Goal: Use online tool/utility: Utilize a website feature to perform a specific function

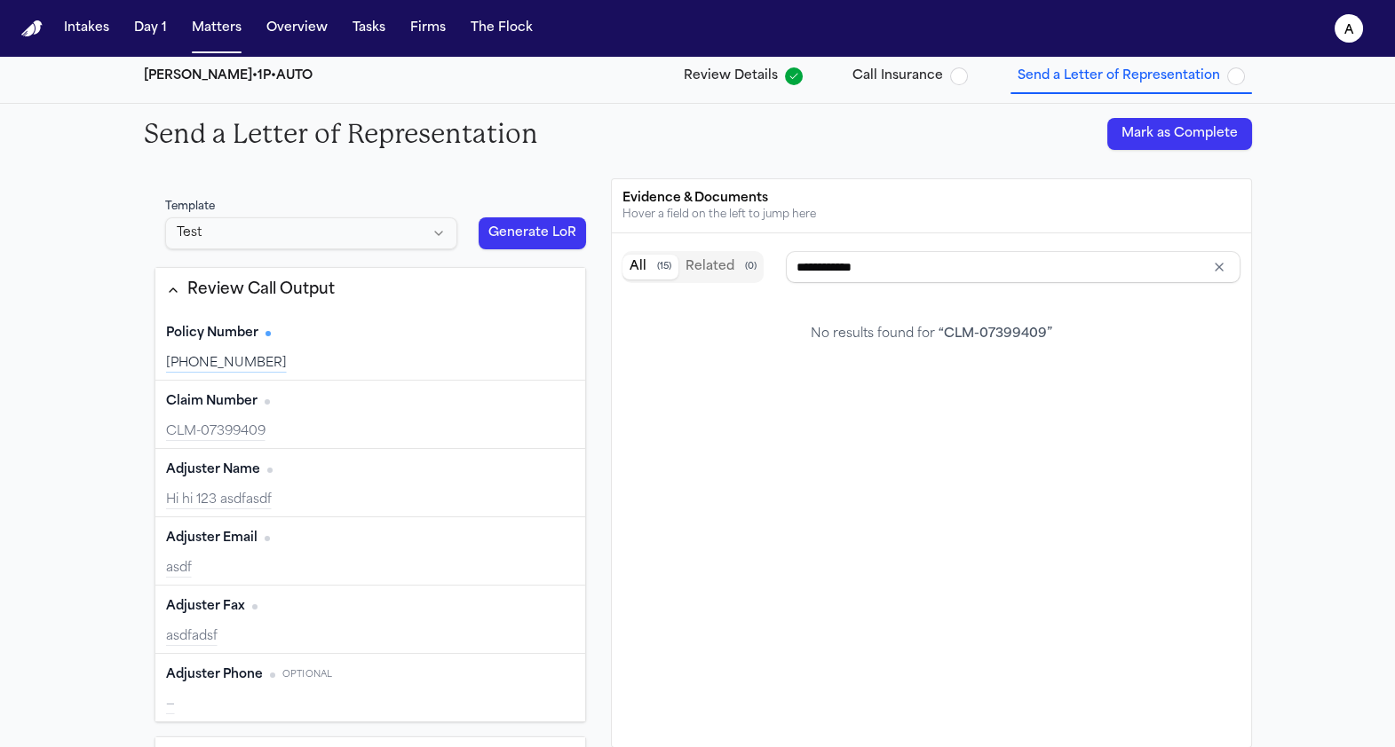
scroll to position [2040, 0]
click at [551, 234] on button "Generate LoR" at bounding box center [532, 233] width 108 height 32
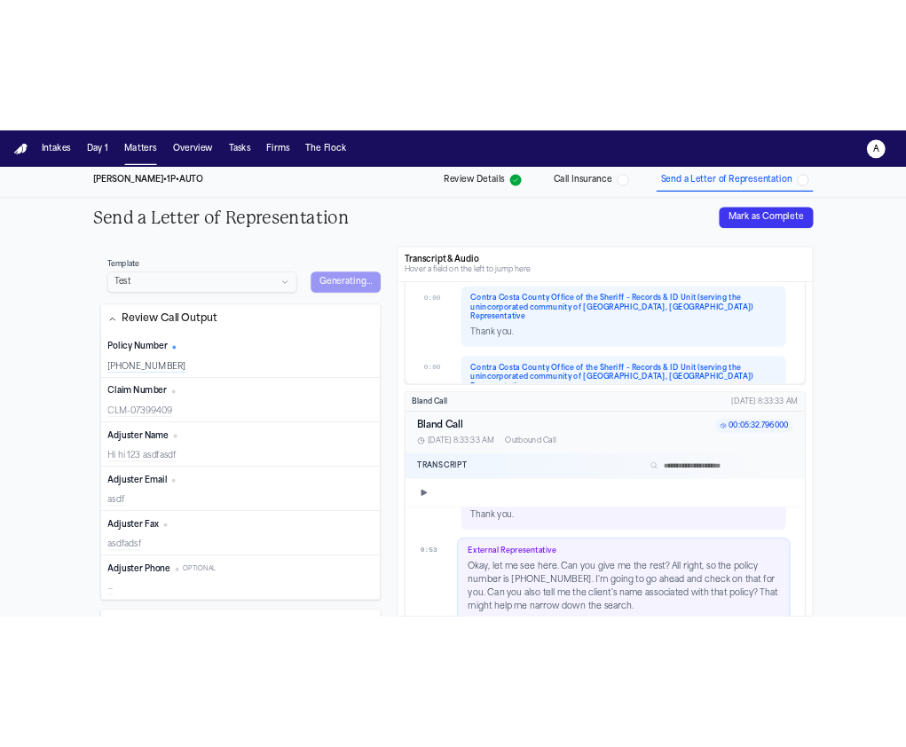
scroll to position [1079, 0]
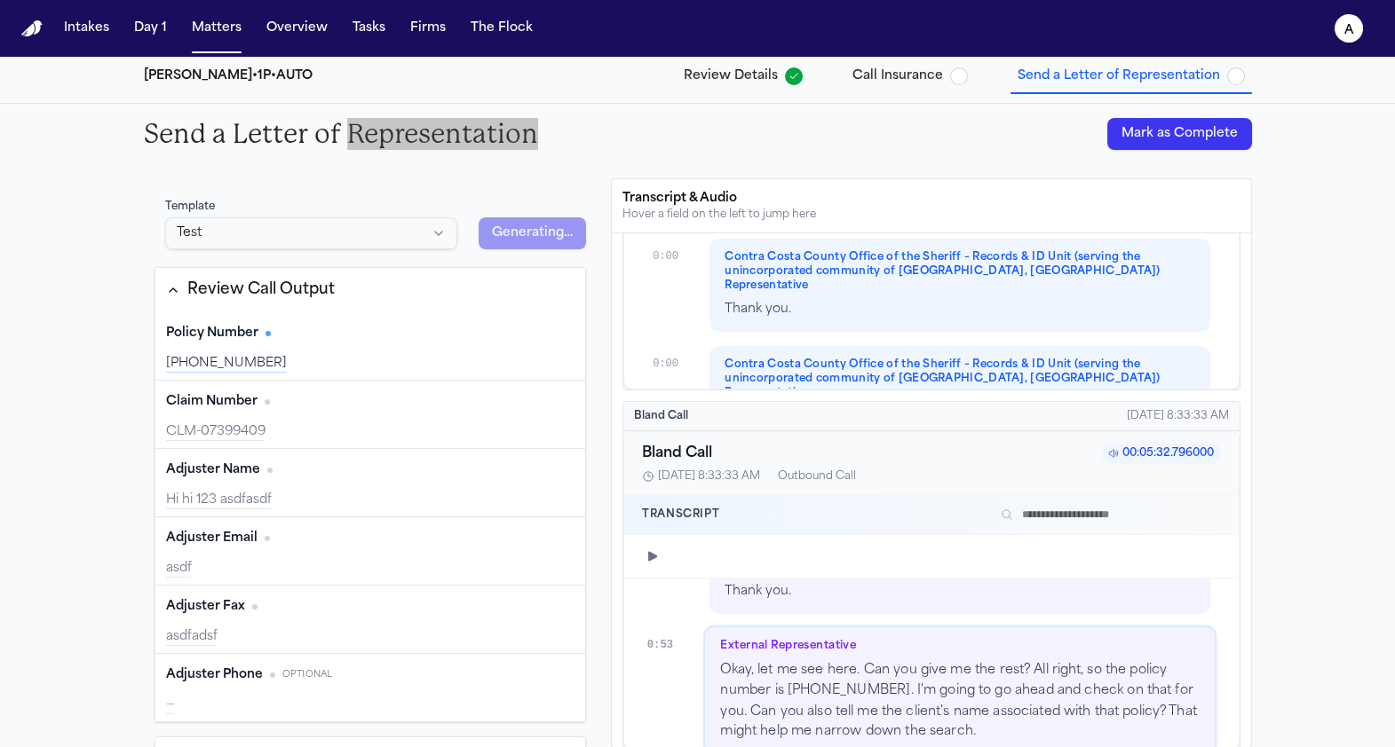
type input "**********"
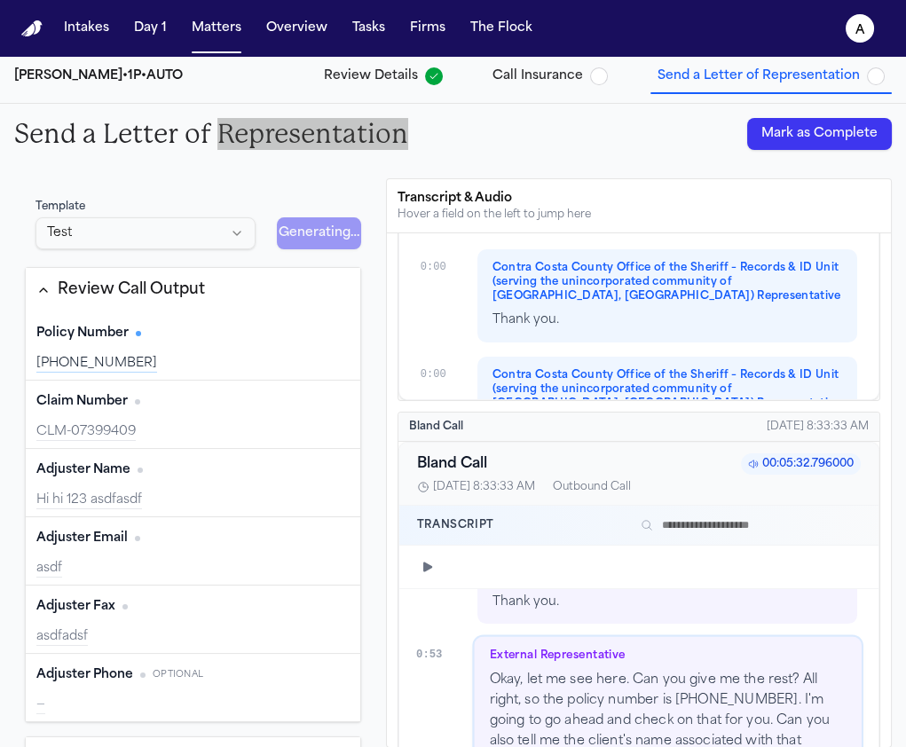
scroll to position [2065, 0]
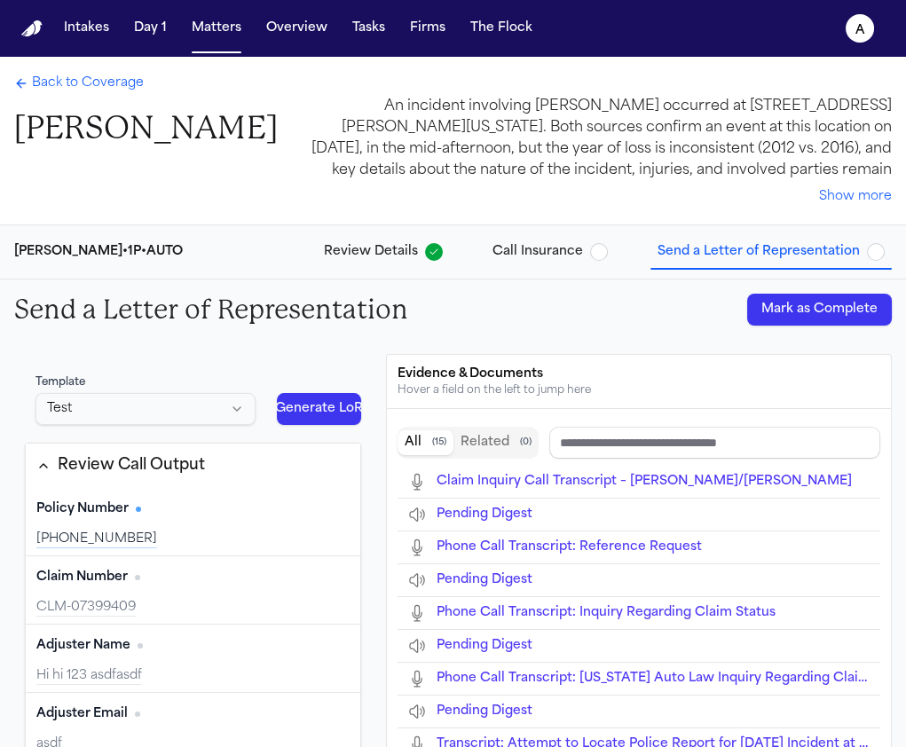
click at [768, 303] on button "Mark as Complete" at bounding box center [819, 310] width 145 height 32
click at [727, 324] on div "Send a Letter of Representation Marking…" at bounding box center [453, 310] width 906 height 60
drag, startPoint x: 810, startPoint y: 330, endPoint x: 216, endPoint y: 28, distance: 666.6
click at [803, 330] on div "Send a Letter of Representation Marking…" at bounding box center [453, 310] width 906 height 60
click at [324, 405] on button "Generate LoR" at bounding box center [319, 409] width 84 height 32
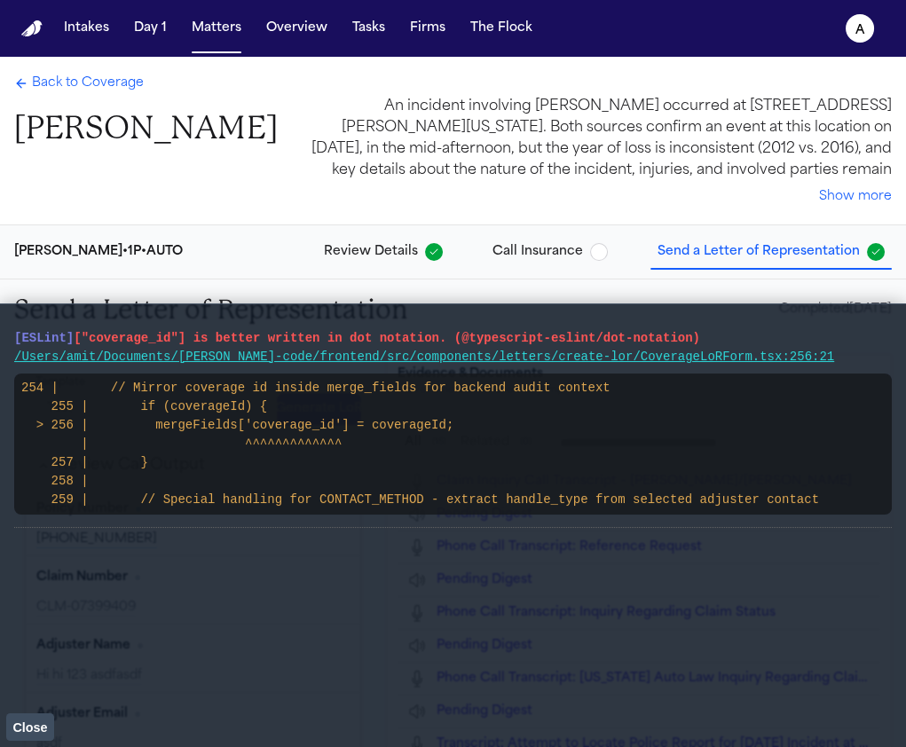
click at [38, 722] on span "Close" at bounding box center [29, 728] width 35 height 14
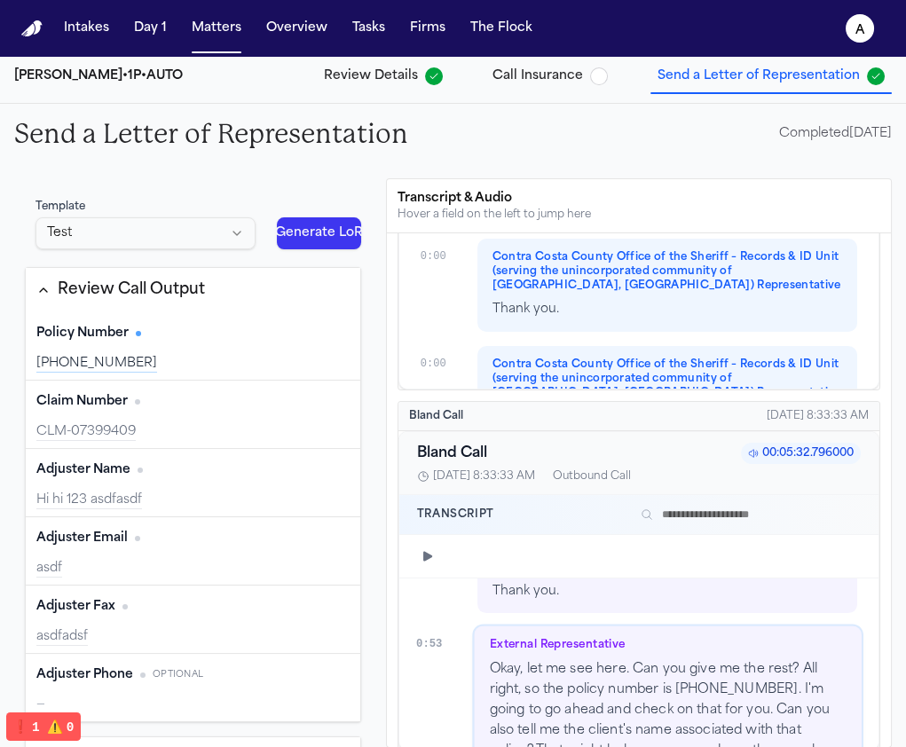
click at [319, 254] on div "Template Test Generate LoR" at bounding box center [193, 224] width 336 height 71
click at [320, 236] on button "Generate LoR" at bounding box center [319, 233] width 84 height 32
